Goal: Complete application form

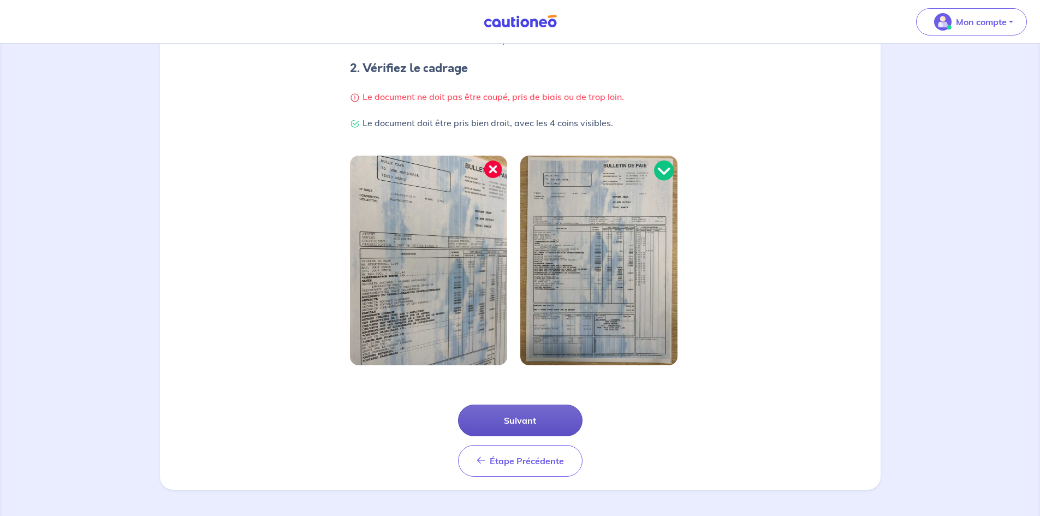
click at [523, 424] on button "Suivant" at bounding box center [520, 421] width 124 height 32
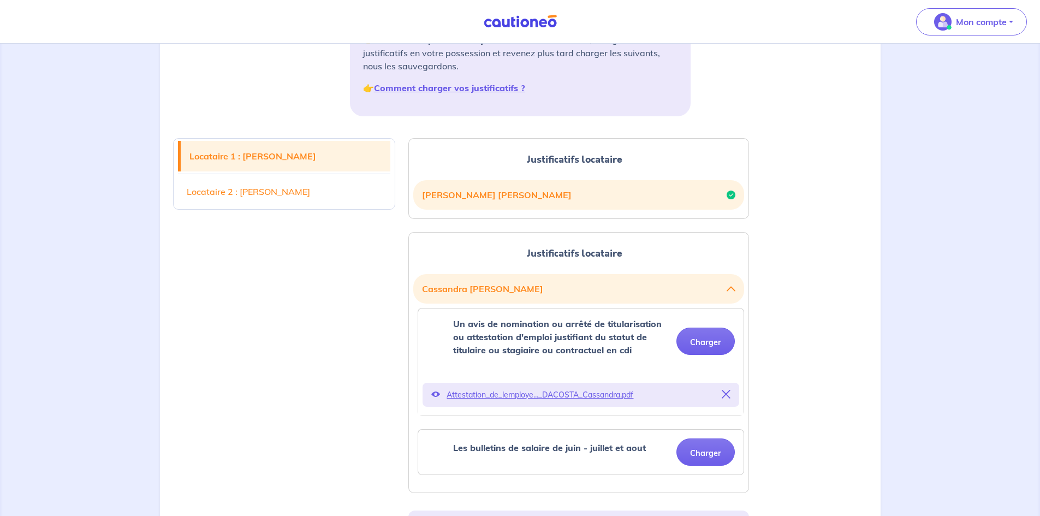
scroll to position [328, 0]
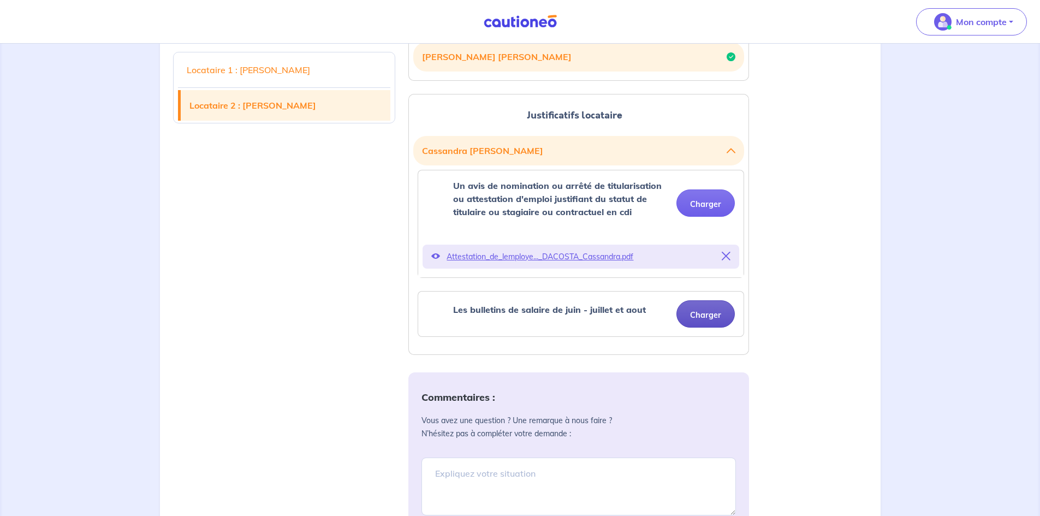
click at [692, 314] on button "Charger" at bounding box center [705, 313] width 58 height 27
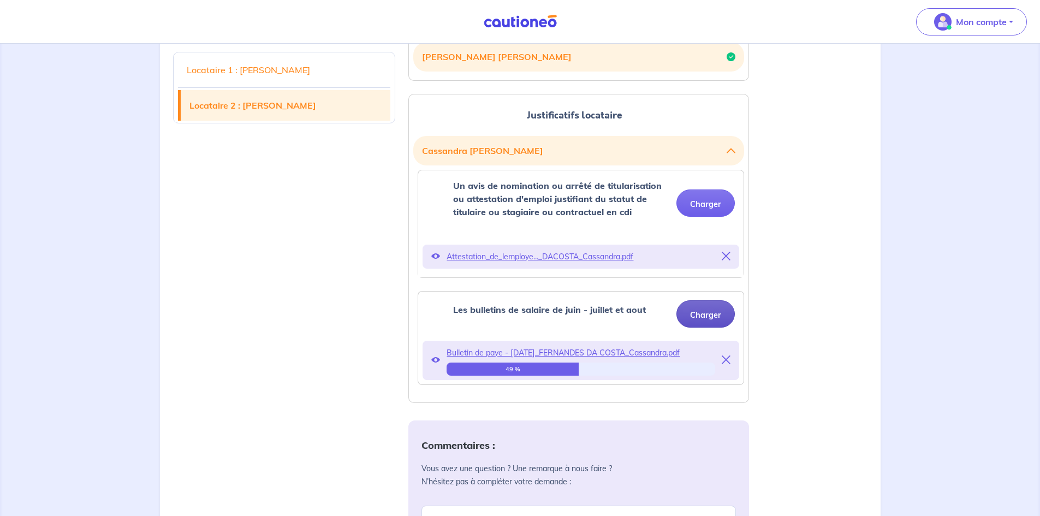
click at [699, 313] on button "Charger" at bounding box center [705, 313] width 58 height 27
click at [701, 313] on button "Charger" at bounding box center [705, 313] width 58 height 27
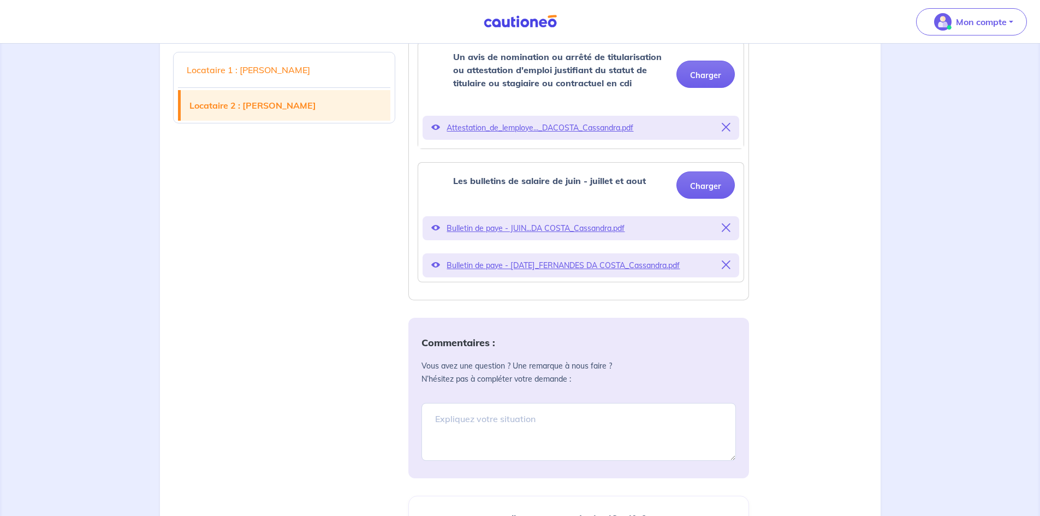
scroll to position [437, 0]
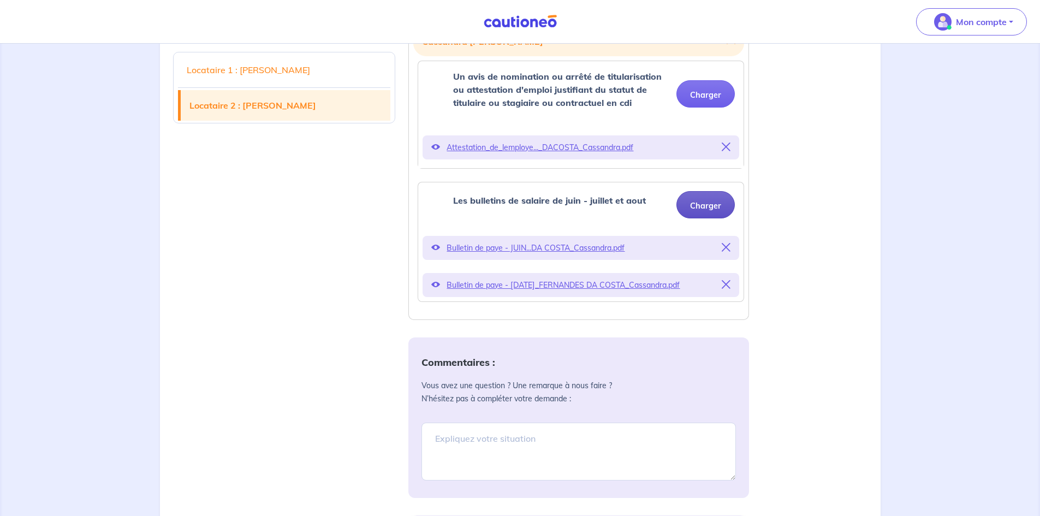
click at [705, 211] on button "Charger" at bounding box center [705, 204] width 58 height 27
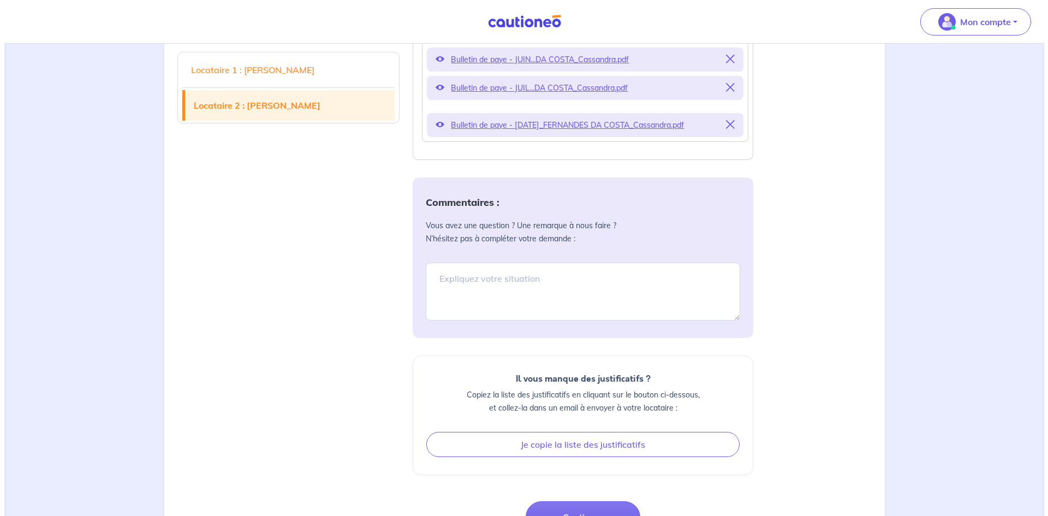
scroll to position [709, 0]
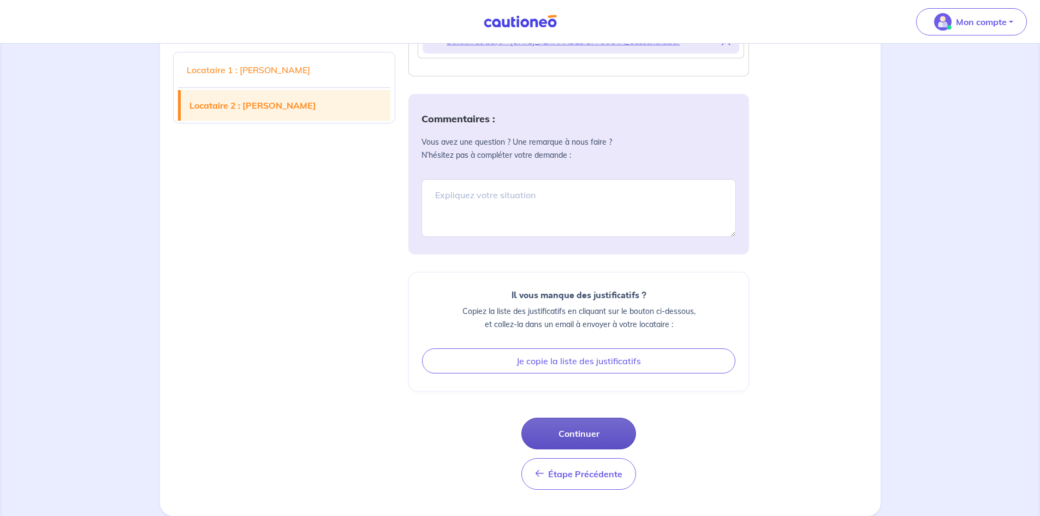
click at [609, 436] on button "Continuer" at bounding box center [578, 434] width 115 height 32
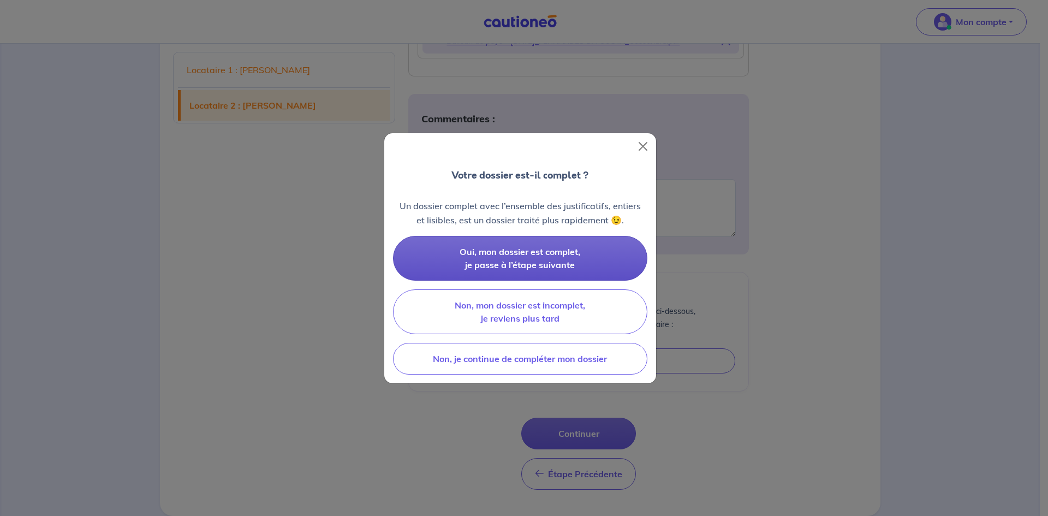
click at [534, 250] on span "Oui, mon dossier est complet, je passe à l’étape suivante" at bounding box center [520, 258] width 121 height 24
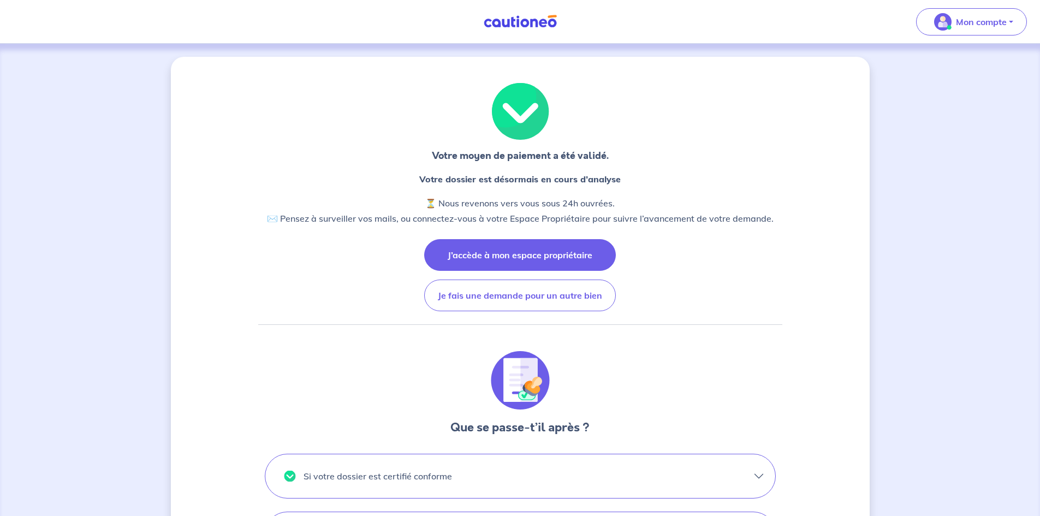
click at [548, 248] on button "J’accède à mon espace propriétaire" at bounding box center [520, 255] width 192 height 32
